Goal: Transaction & Acquisition: Purchase product/service

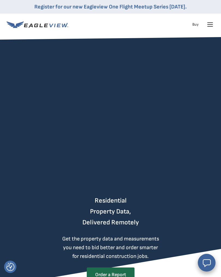
click at [212, 25] on icon at bounding box center [209, 25] width 5 height 0
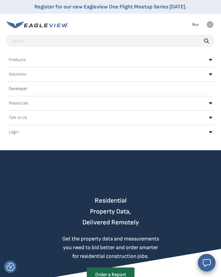
click at [24, 58] on h2 "Products" at bounding box center [17, 60] width 17 height 4
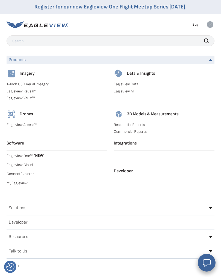
click at [23, 183] on link "MyEagleview" at bounding box center [57, 183] width 101 height 5
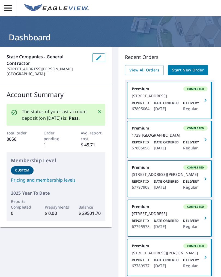
click at [192, 70] on span "Start New Order" at bounding box center [188, 70] width 32 height 7
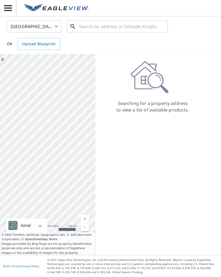
click at [83, 26] on input "text" at bounding box center [118, 26] width 78 height 15
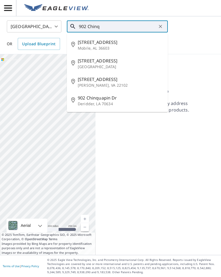
click at [103, 62] on span "902 Chinquapin Pl" at bounding box center [121, 60] width 86 height 7
type input "902 Chinquapin Pl Houston, TX 77094"
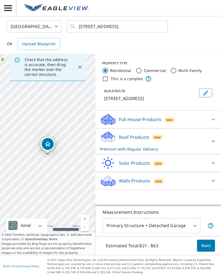
click at [207, 245] on span "Next" at bounding box center [205, 245] width 9 height 7
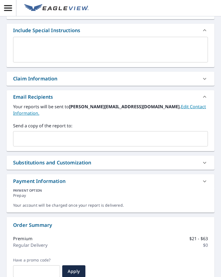
scroll to position [123, 0]
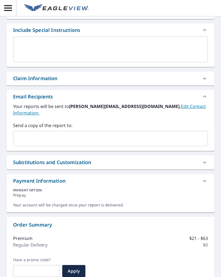
click at [26, 133] on input "text" at bounding box center [106, 138] width 181 height 10
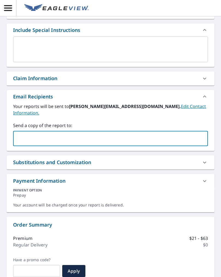
type input "johngiffin@texasbystorm.com"
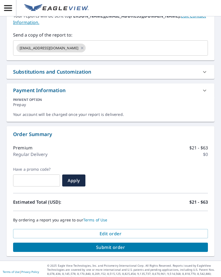
scroll to position [212, 0]
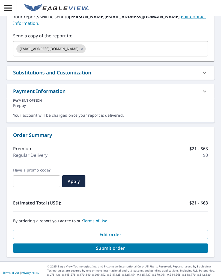
click at [130, 245] on span "Submit order" at bounding box center [110, 248] width 186 height 6
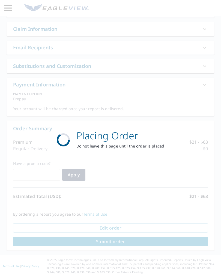
scroll to position [172, 0]
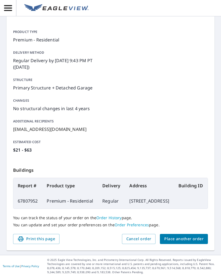
scroll to position [63, 0]
